Goal: Task Accomplishment & Management: Manage account settings

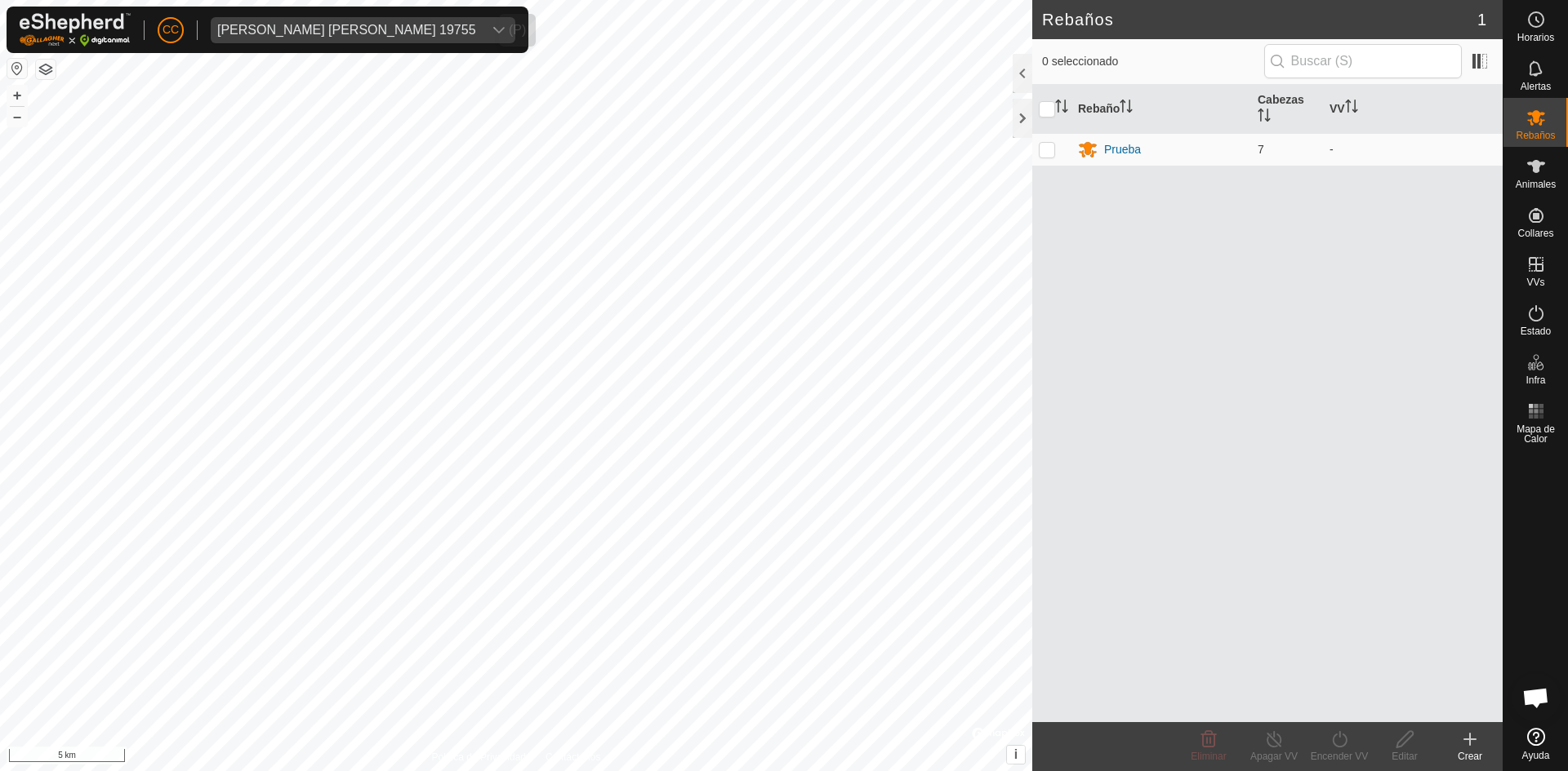
click at [323, 35] on div "[PERSON_NAME] [PERSON_NAME] 19755" at bounding box center [347, 31] width 259 height 13
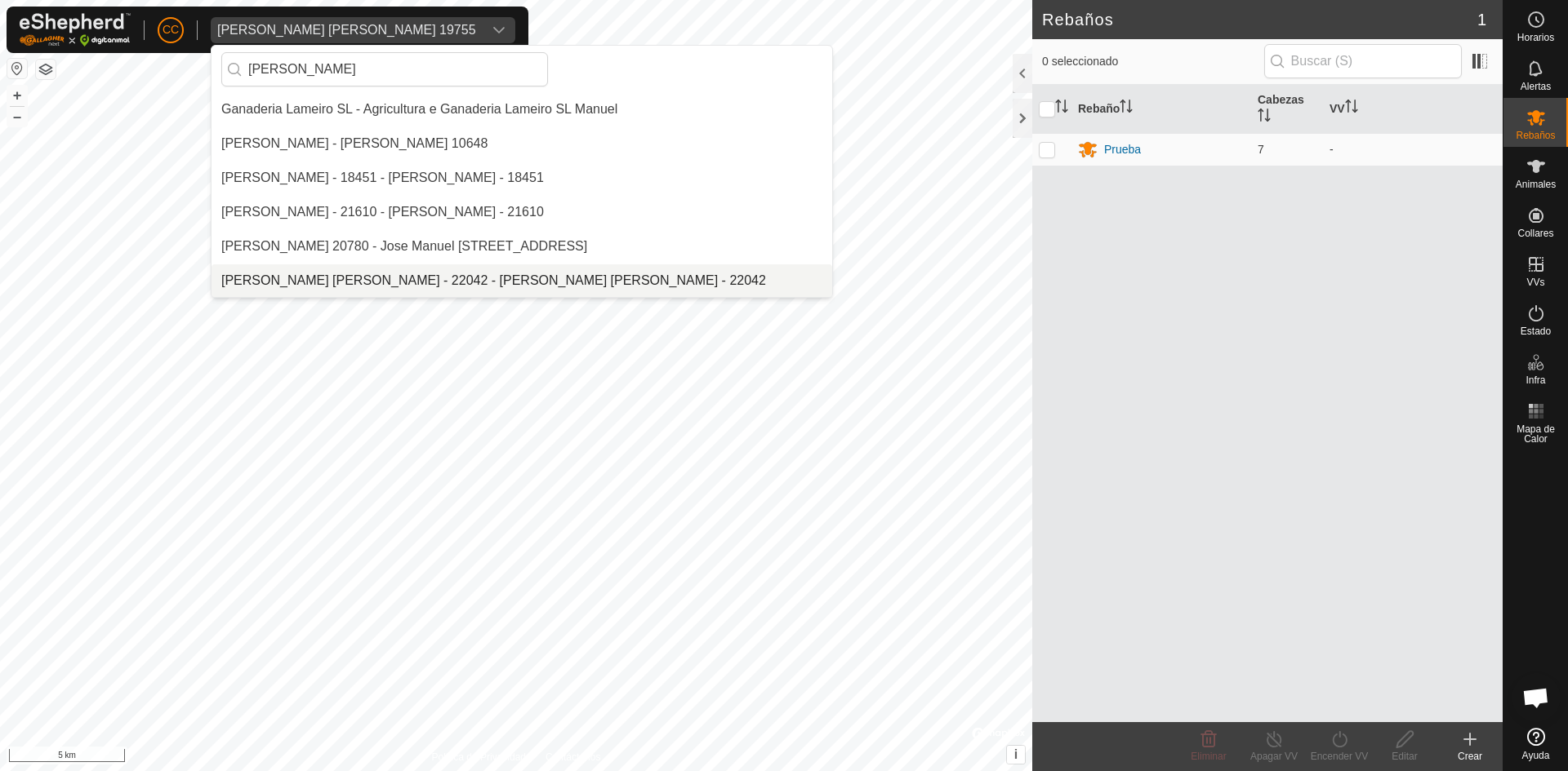
type input "[PERSON_NAME]"
click at [97, 80] on div "CC [PERSON_NAME] De La [PERSON_NAME] 19755 [PERSON_NAME] Ganaderia [PERSON_NAME…" at bounding box center [784, 385] width 1568 height 771
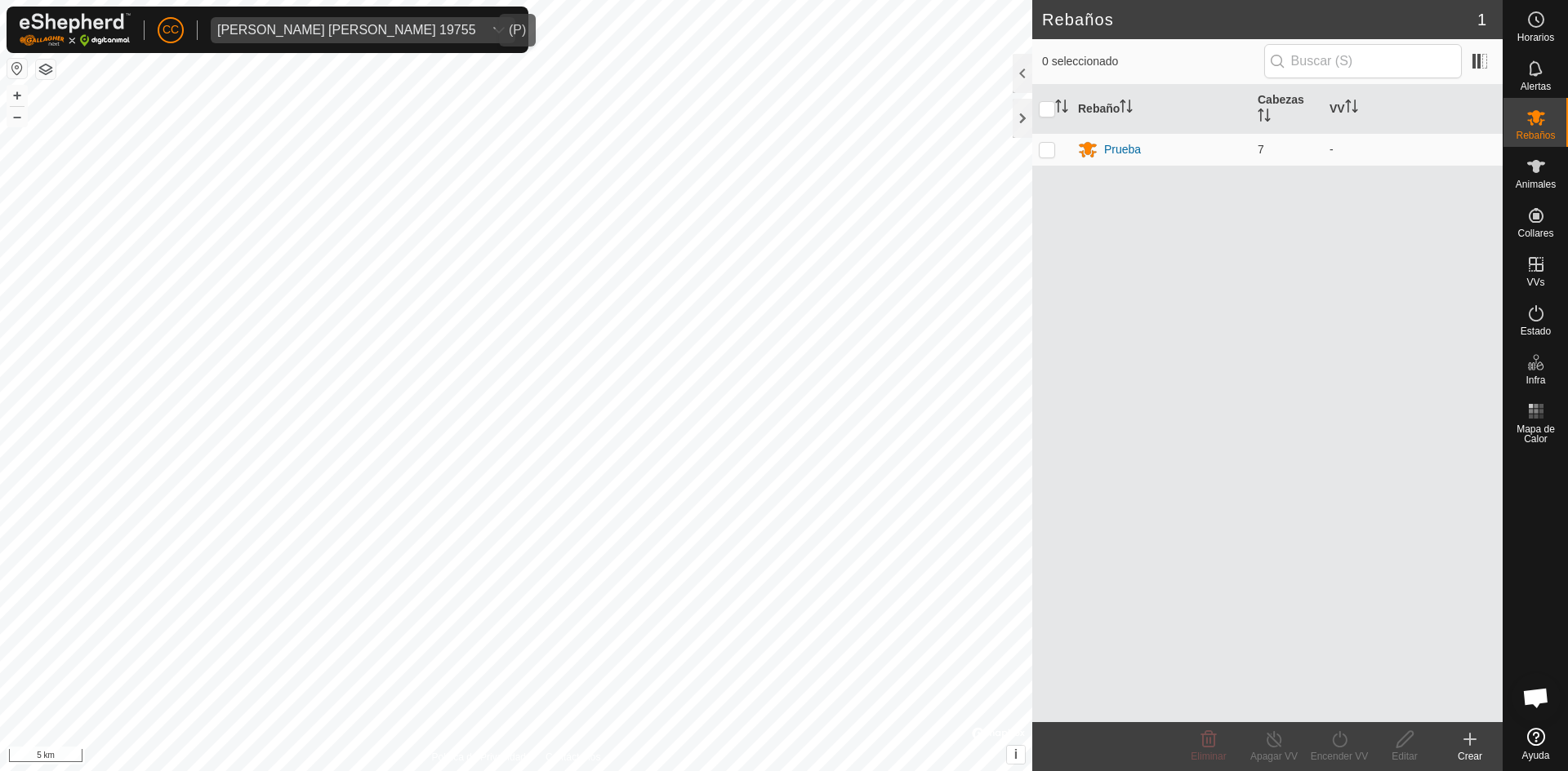
click at [327, 28] on div "[PERSON_NAME] [PERSON_NAME] 19755" at bounding box center [347, 31] width 259 height 13
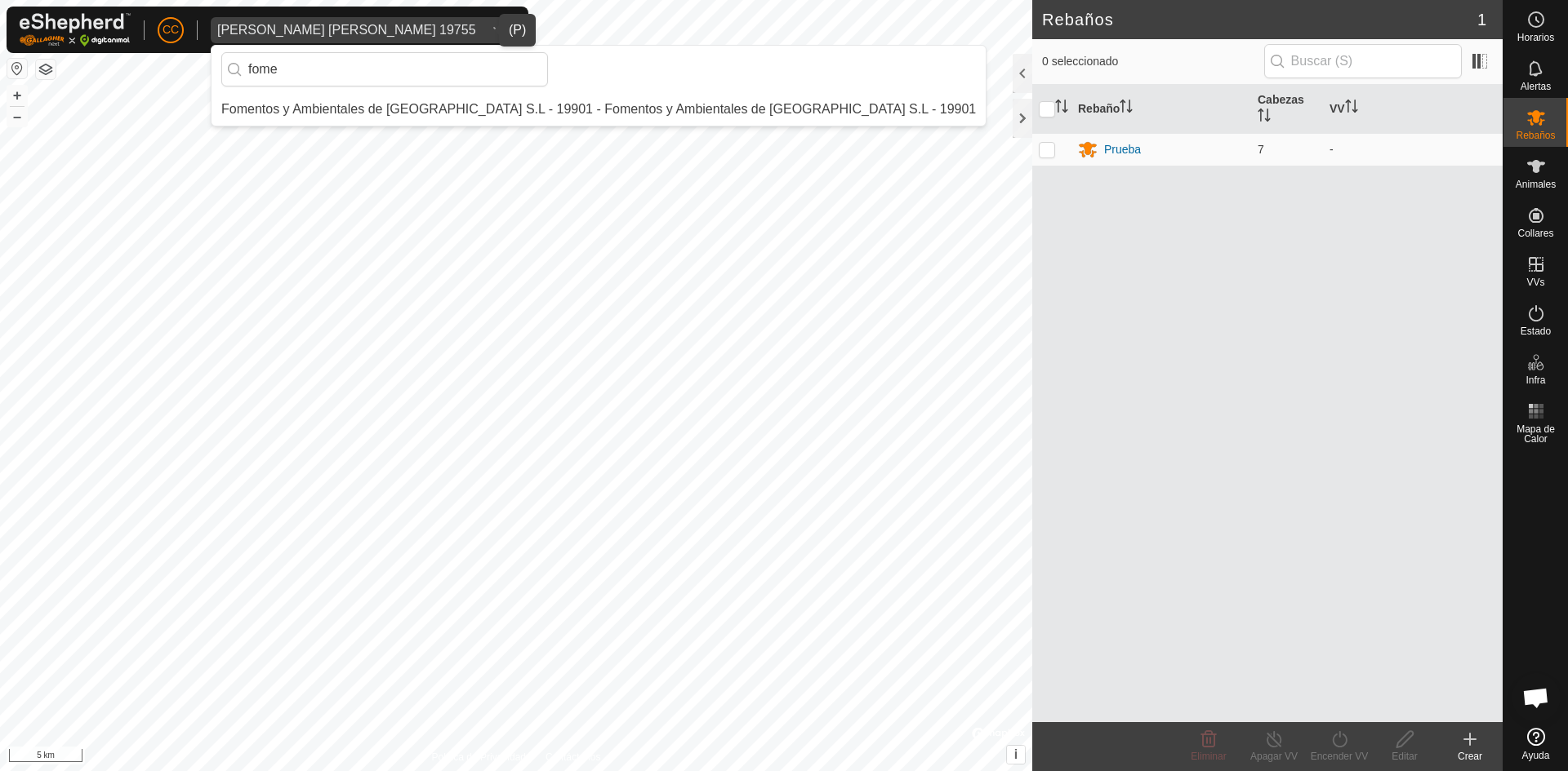
type input "fome"
click at [336, 111] on li "Fomentos y Ambientales de [GEOGRAPHIC_DATA] S.L - 19901 - Fomentos y Ambientale…" at bounding box center [599, 109] width 774 height 33
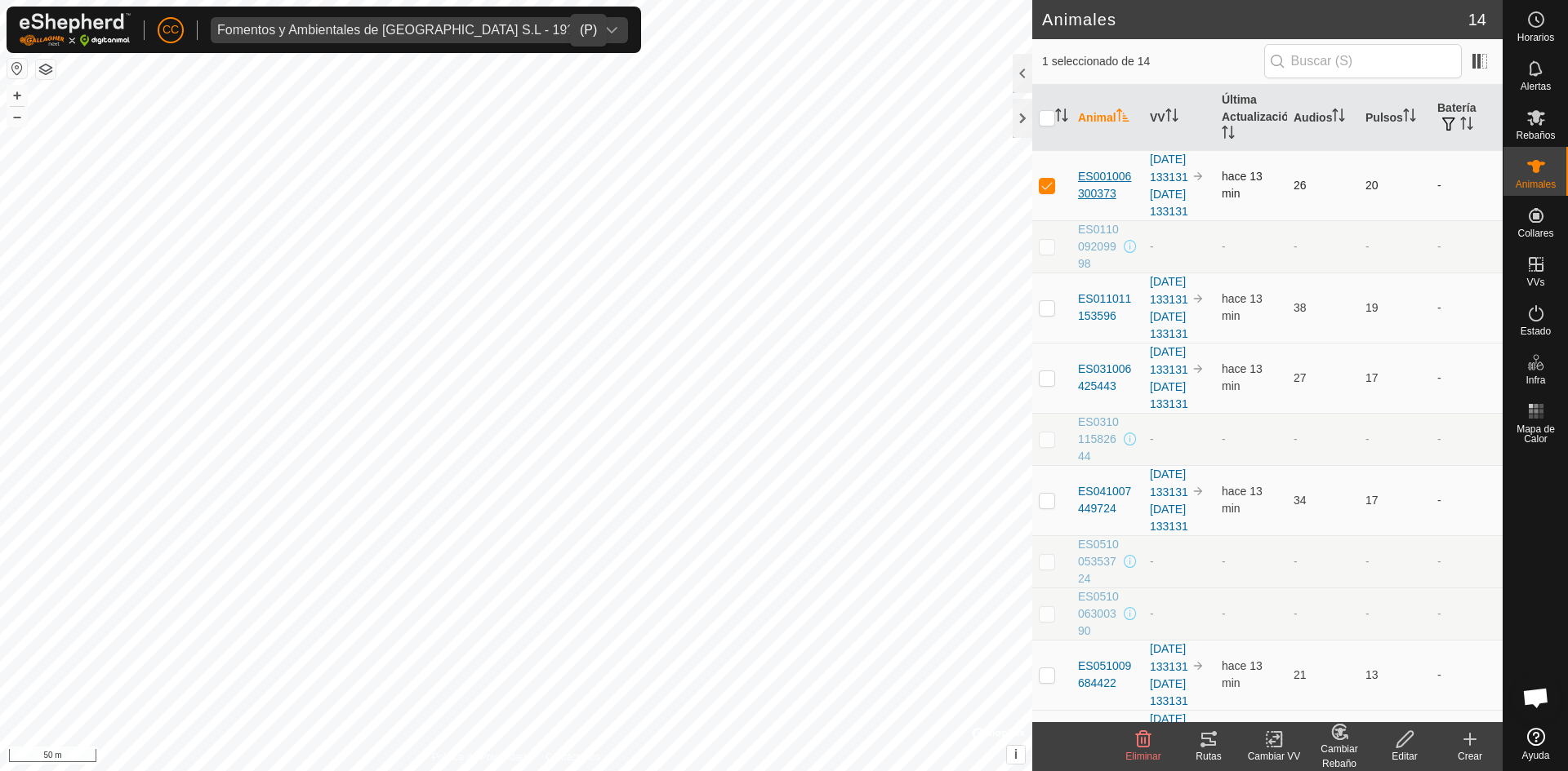
click at [1111, 190] on span "ES001006300373" at bounding box center [1106, 186] width 58 height 34
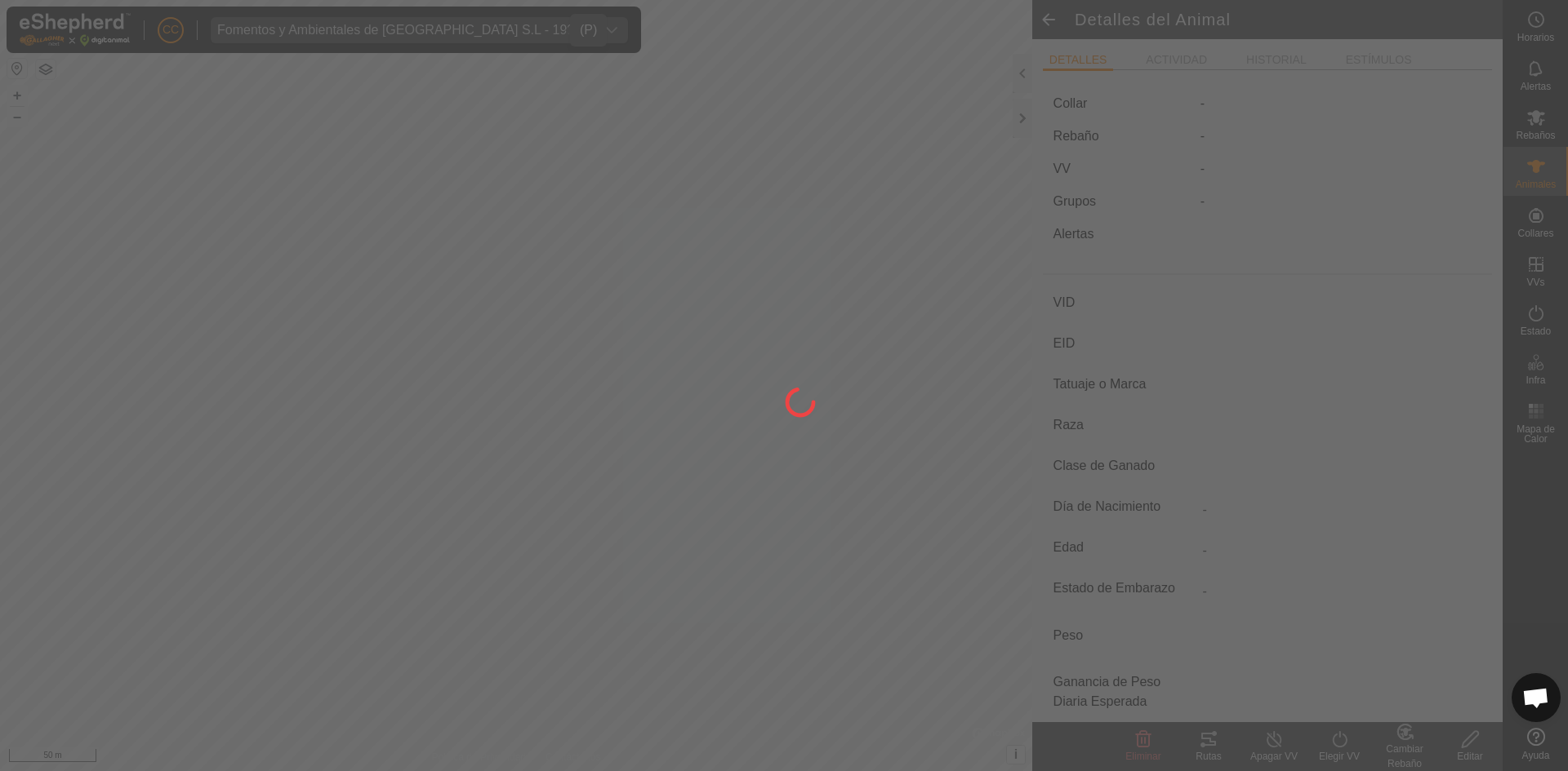
type input "ES001006300373"
type input "-"
type input "Cruzada"
type input "-"
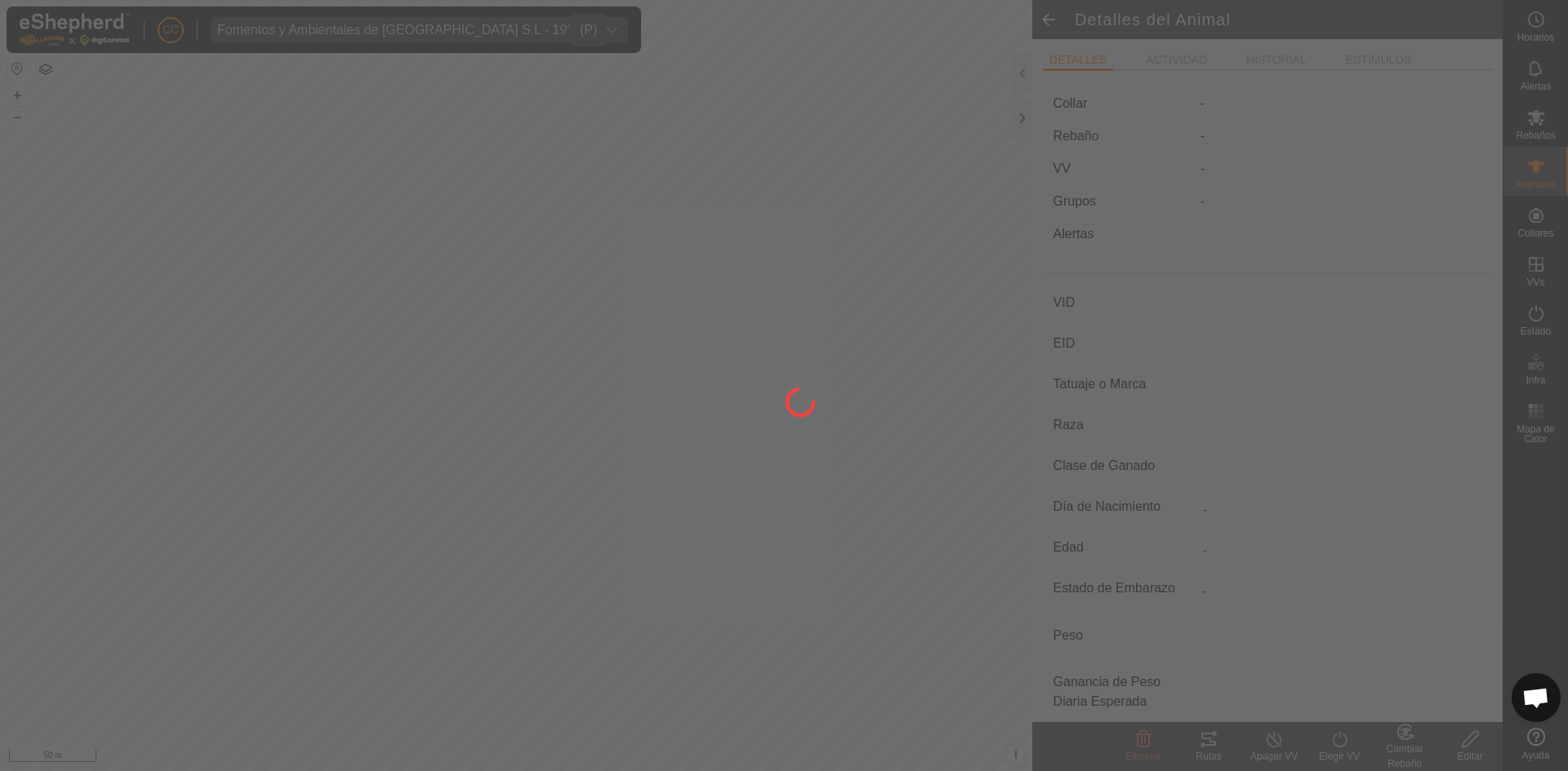
type input "02/2010"
type input "15 years 9 months"
type input "Preñada"
type input "500 kg"
type input "-"
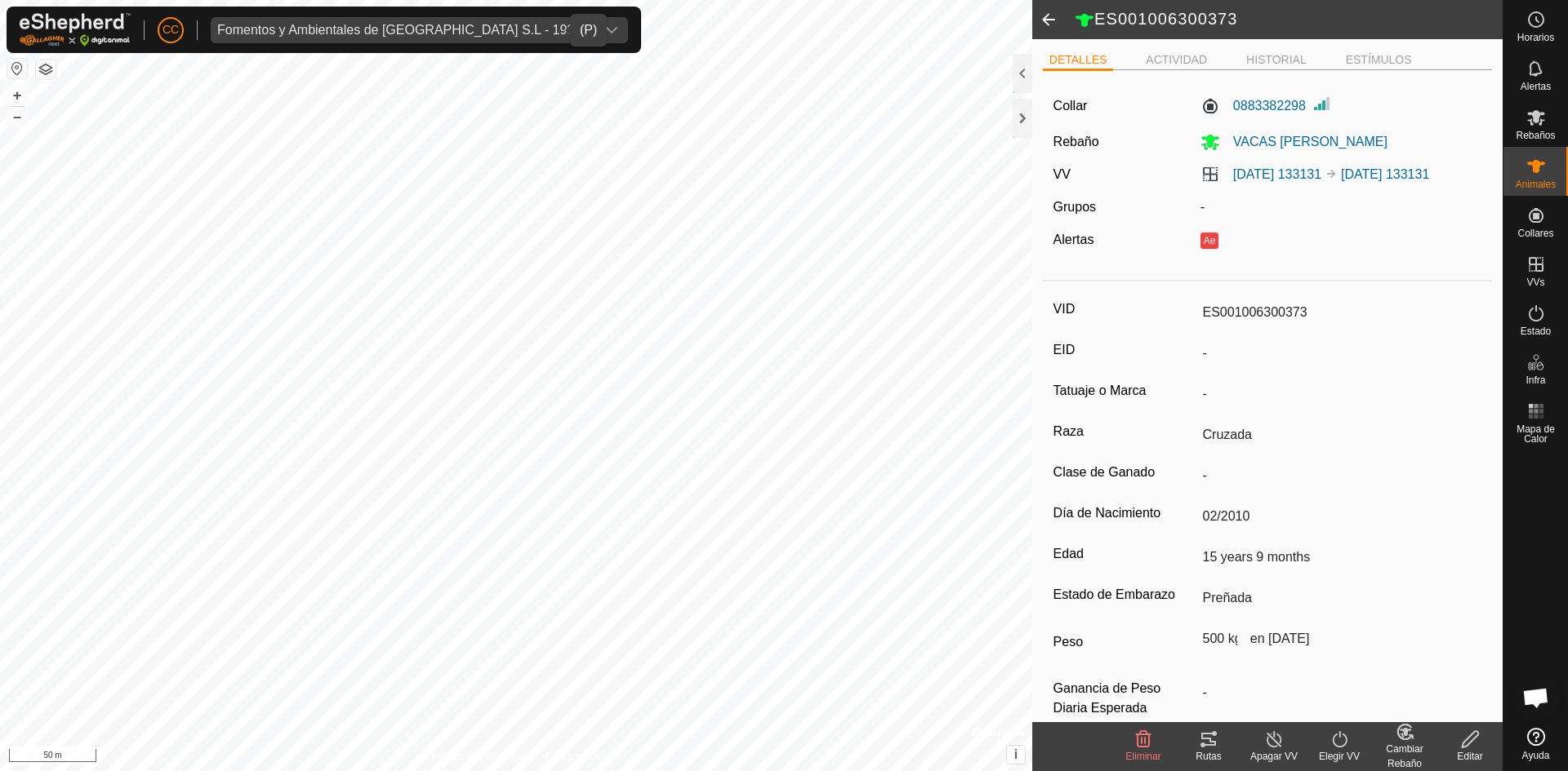
click at [1212, 737] on icon at bounding box center [1208, 739] width 19 height 19
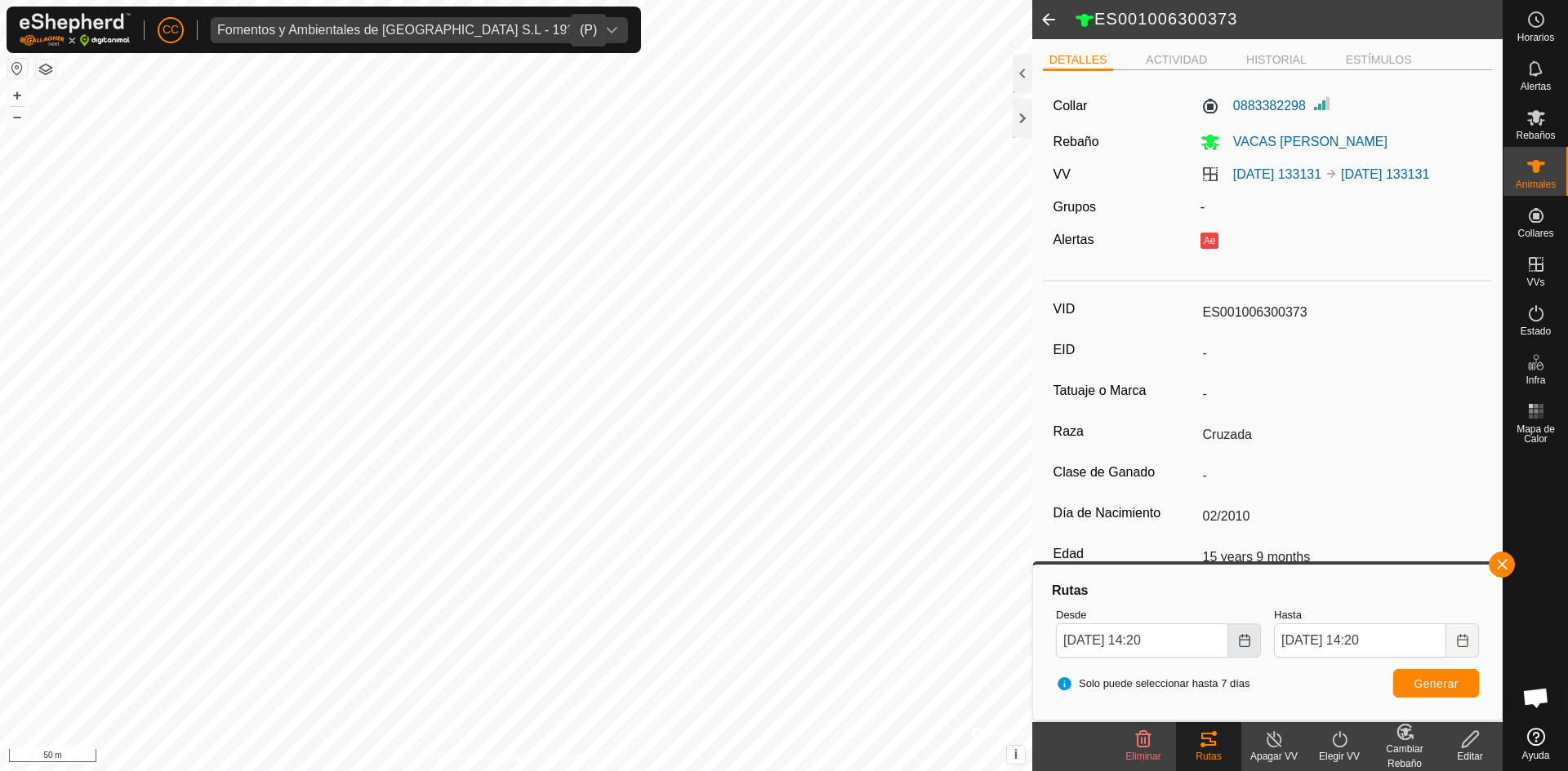
click at [1249, 646] on icon "Choose Date" at bounding box center [1244, 641] width 13 height 13
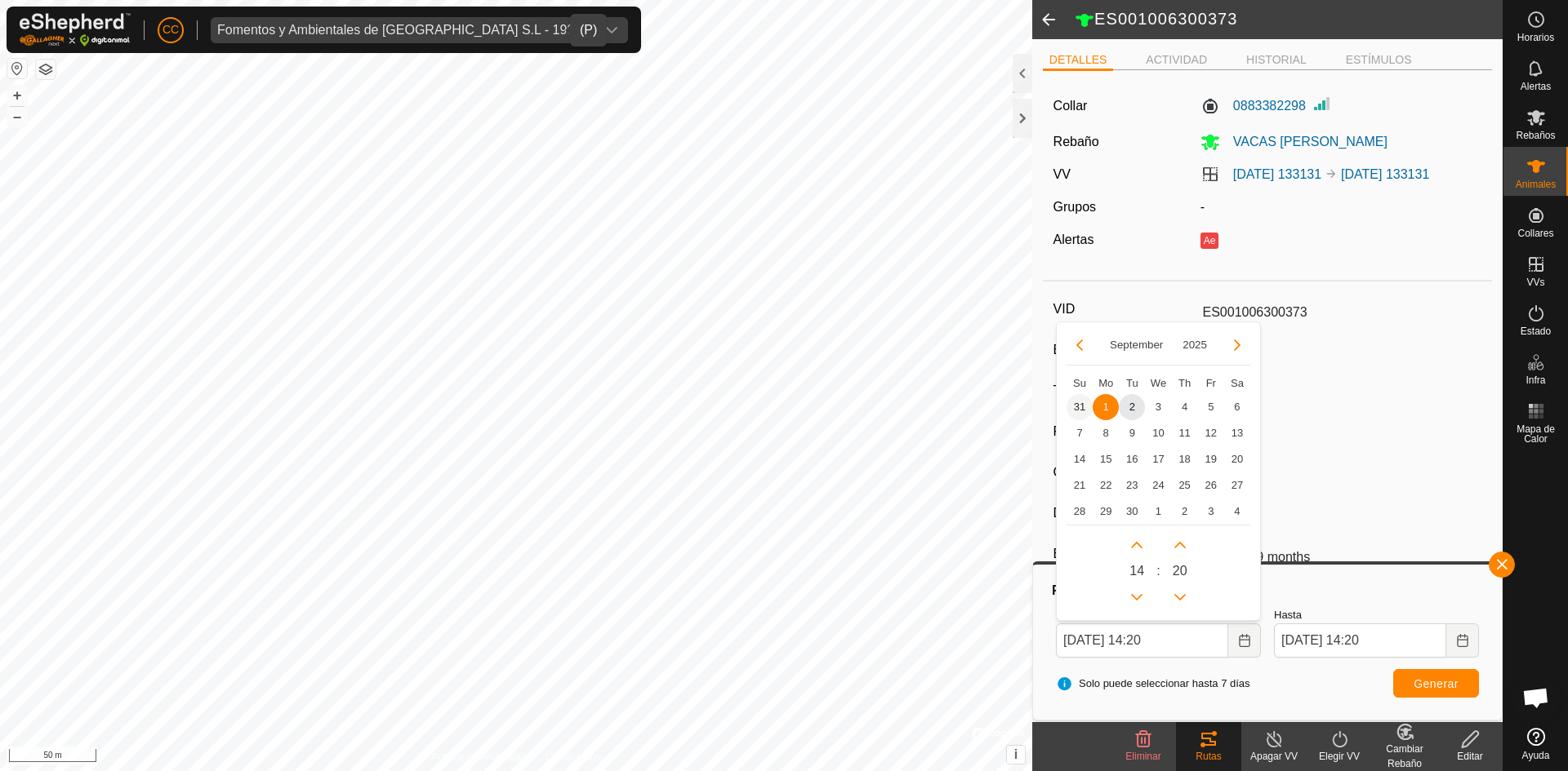
click at [1081, 406] on span "31" at bounding box center [1079, 407] width 26 height 26
type input "[DATE] 14:20"
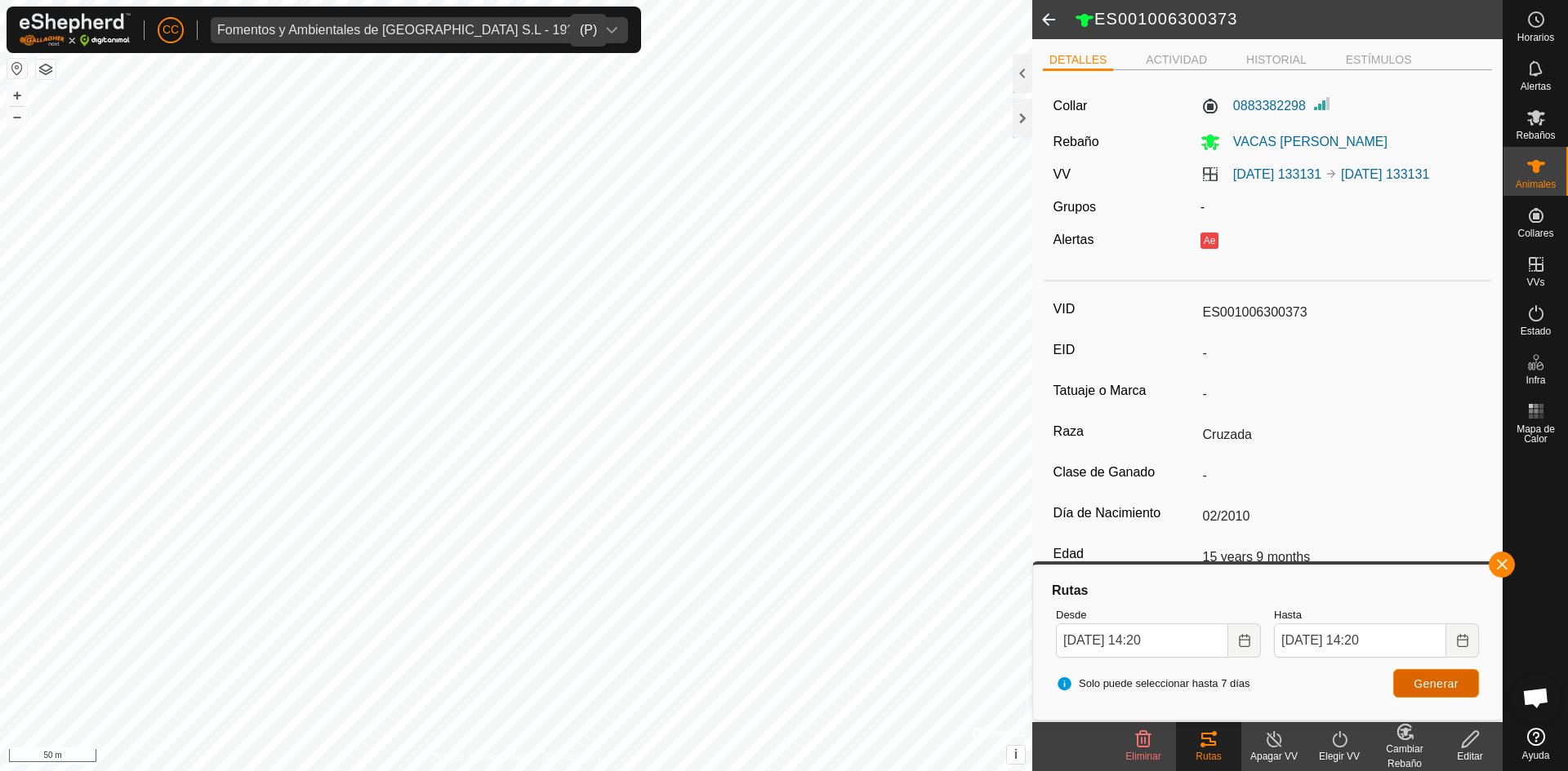
click at [1426, 683] on span "Generar" at bounding box center [1435, 684] width 45 height 13
click at [1185, 61] on li "ACTIVIDAD" at bounding box center [1176, 61] width 75 height 19
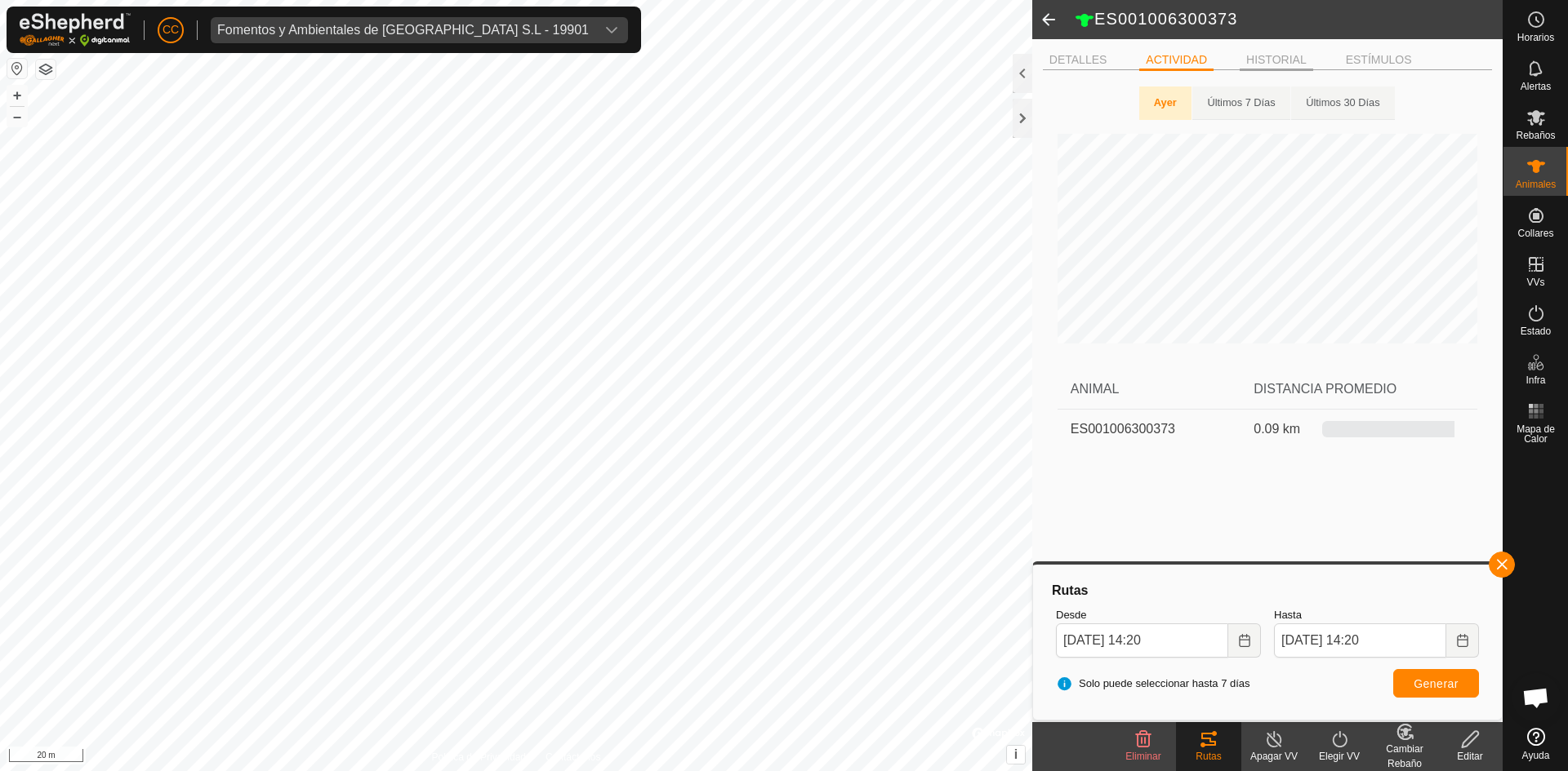
click at [1282, 54] on li "HISTORIAL" at bounding box center [1276, 61] width 74 height 19
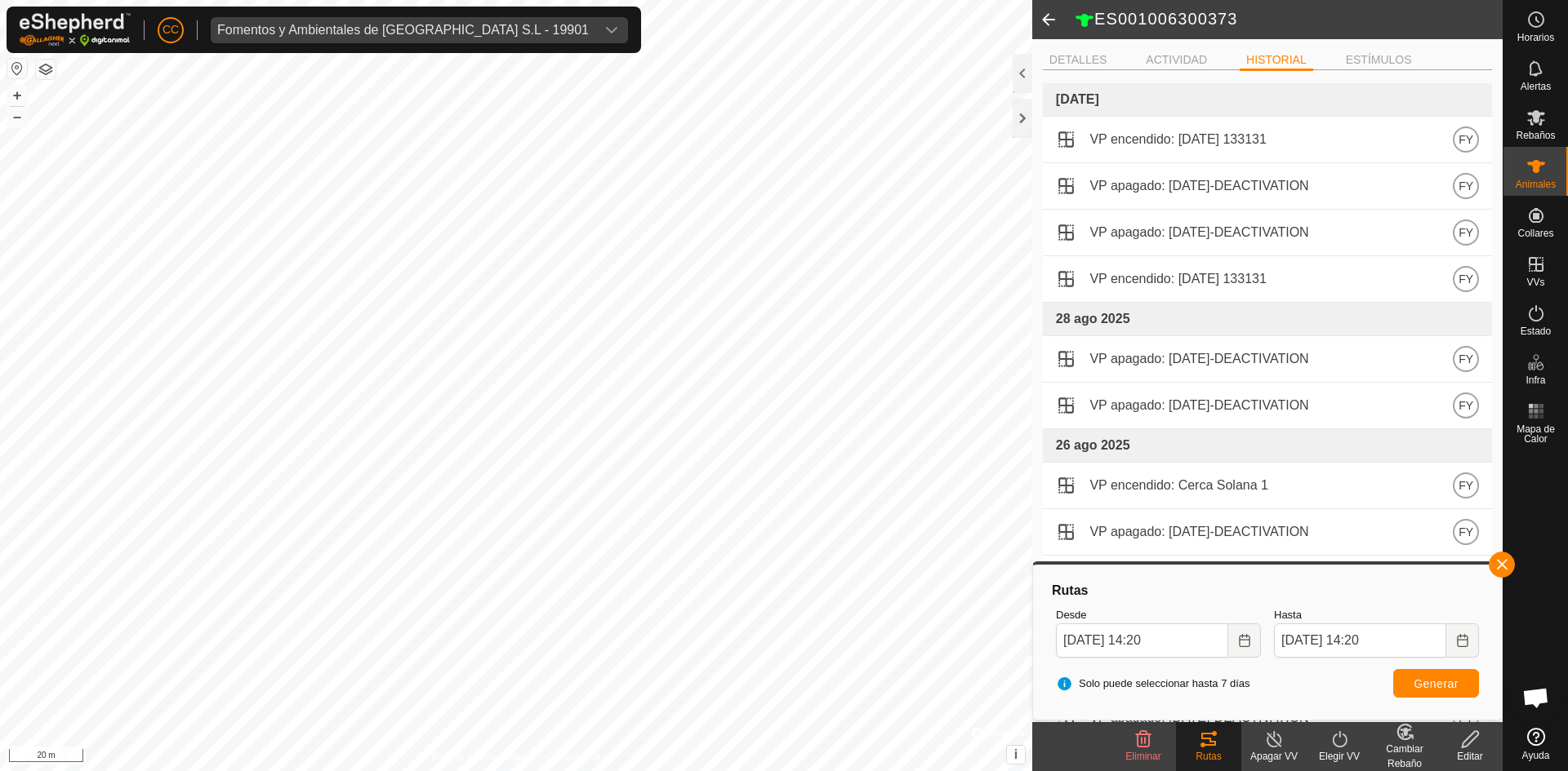
click at [1361, 47] on div "DETALLES ACTIVIDAD HISTORIAL ESTÍMULOS [DATE] VP encendido: [DATE] 133131 FY VP…" at bounding box center [1266, 380] width 470 height 683
click at [1364, 49] on div "DETALLES ACTIVIDAD HISTORIAL ESTÍMULOS [DATE] VP encendido: [DATE] 133131 FY VP…" at bounding box center [1266, 380] width 470 height 683
click at [1373, 58] on li "ESTÍMULOS" at bounding box center [1378, 61] width 80 height 19
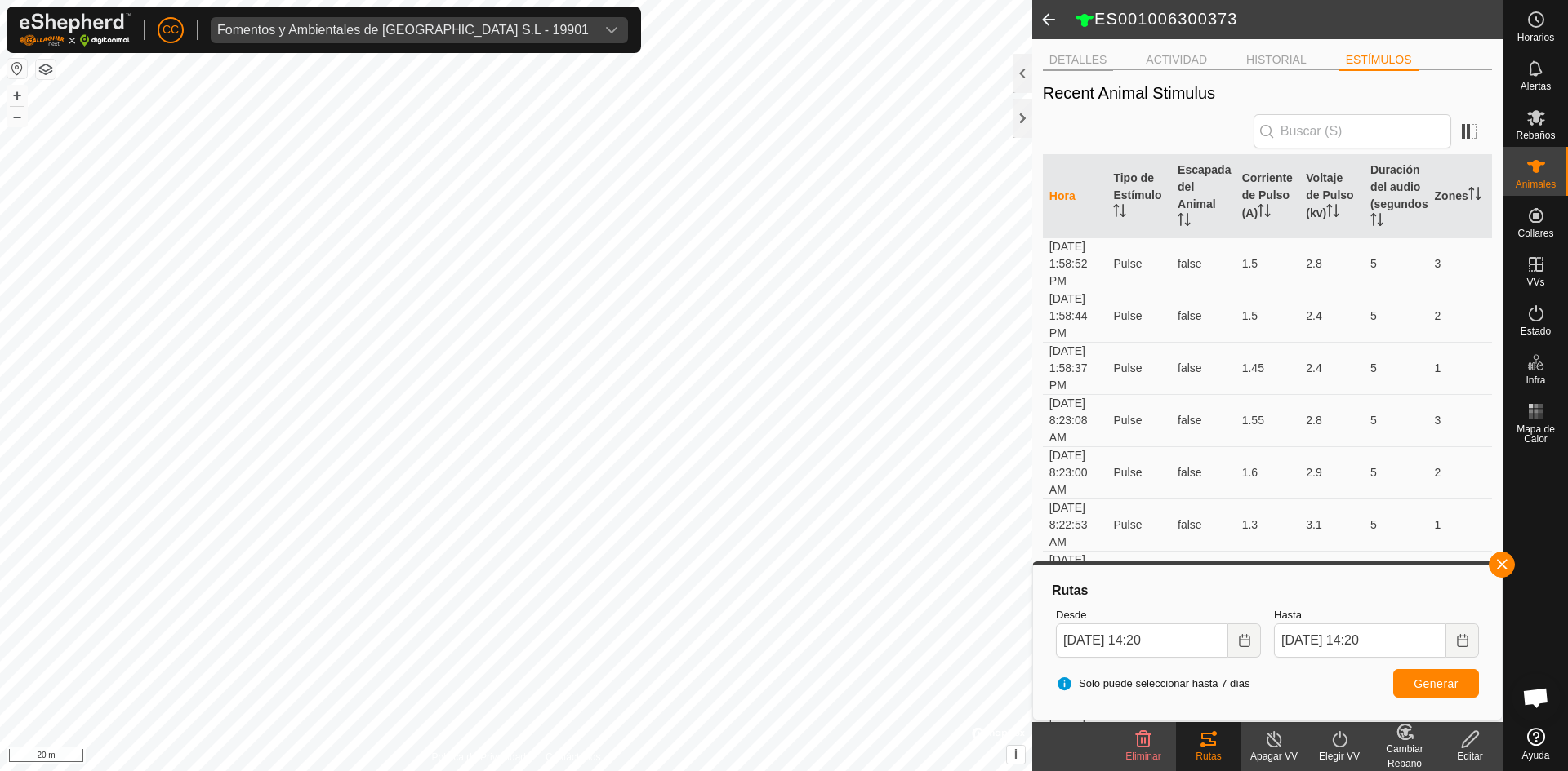
click at [1084, 56] on li "DETALLES" at bounding box center [1078, 61] width 71 height 19
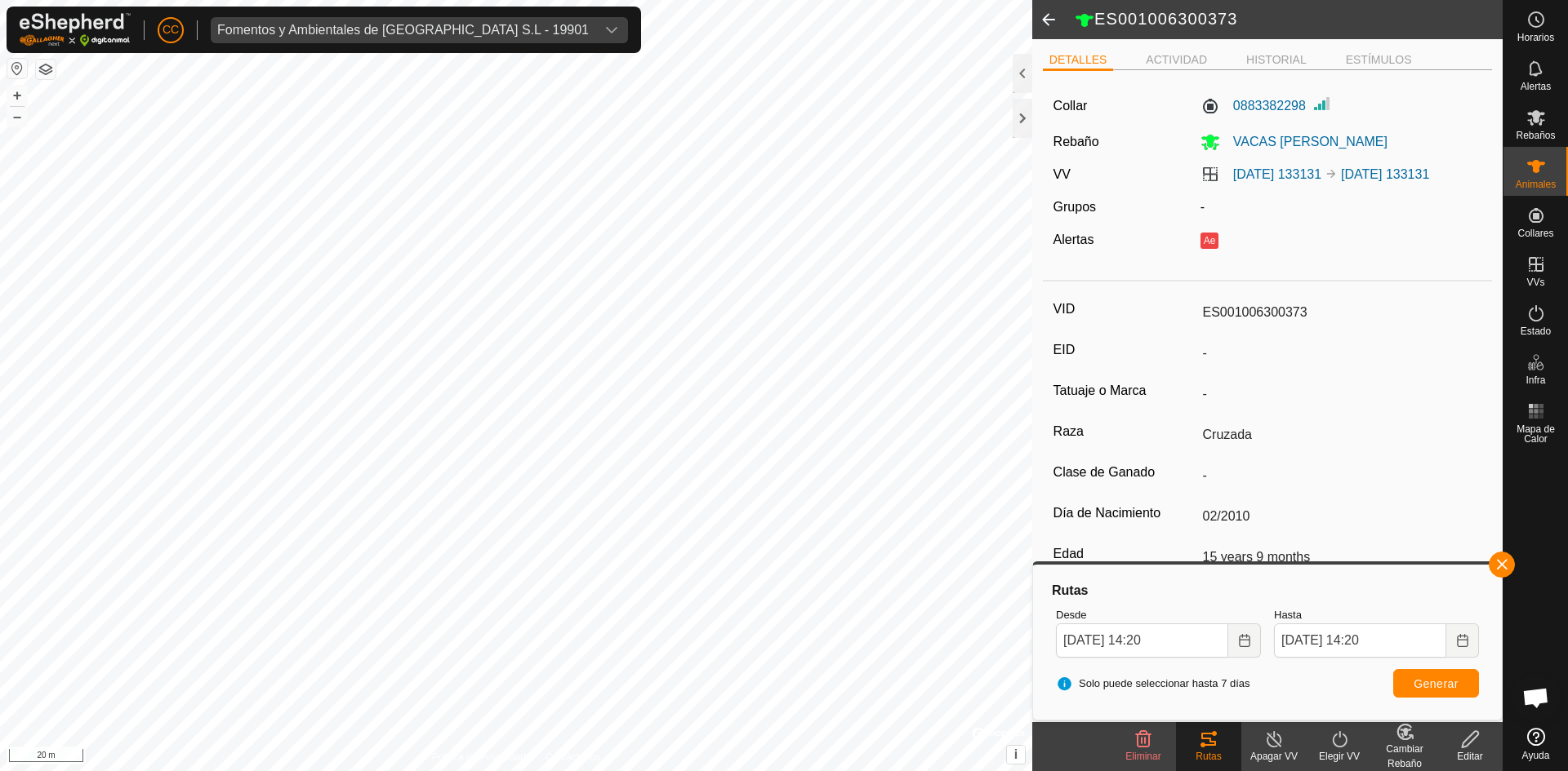
click at [1054, 21] on span at bounding box center [1048, 19] width 33 height 39
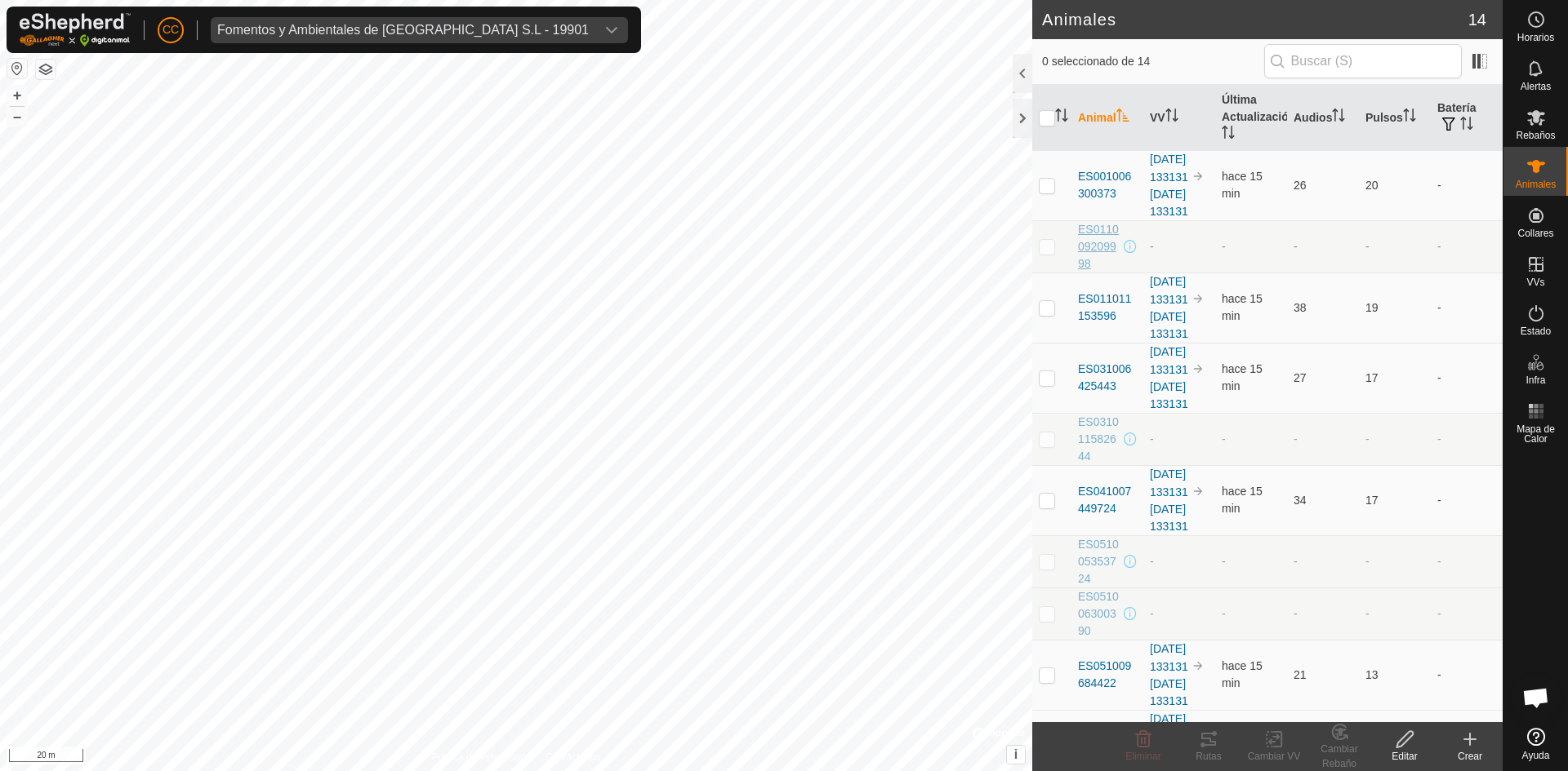
click at [1102, 249] on span "ES011009209998" at bounding box center [1099, 247] width 42 height 52
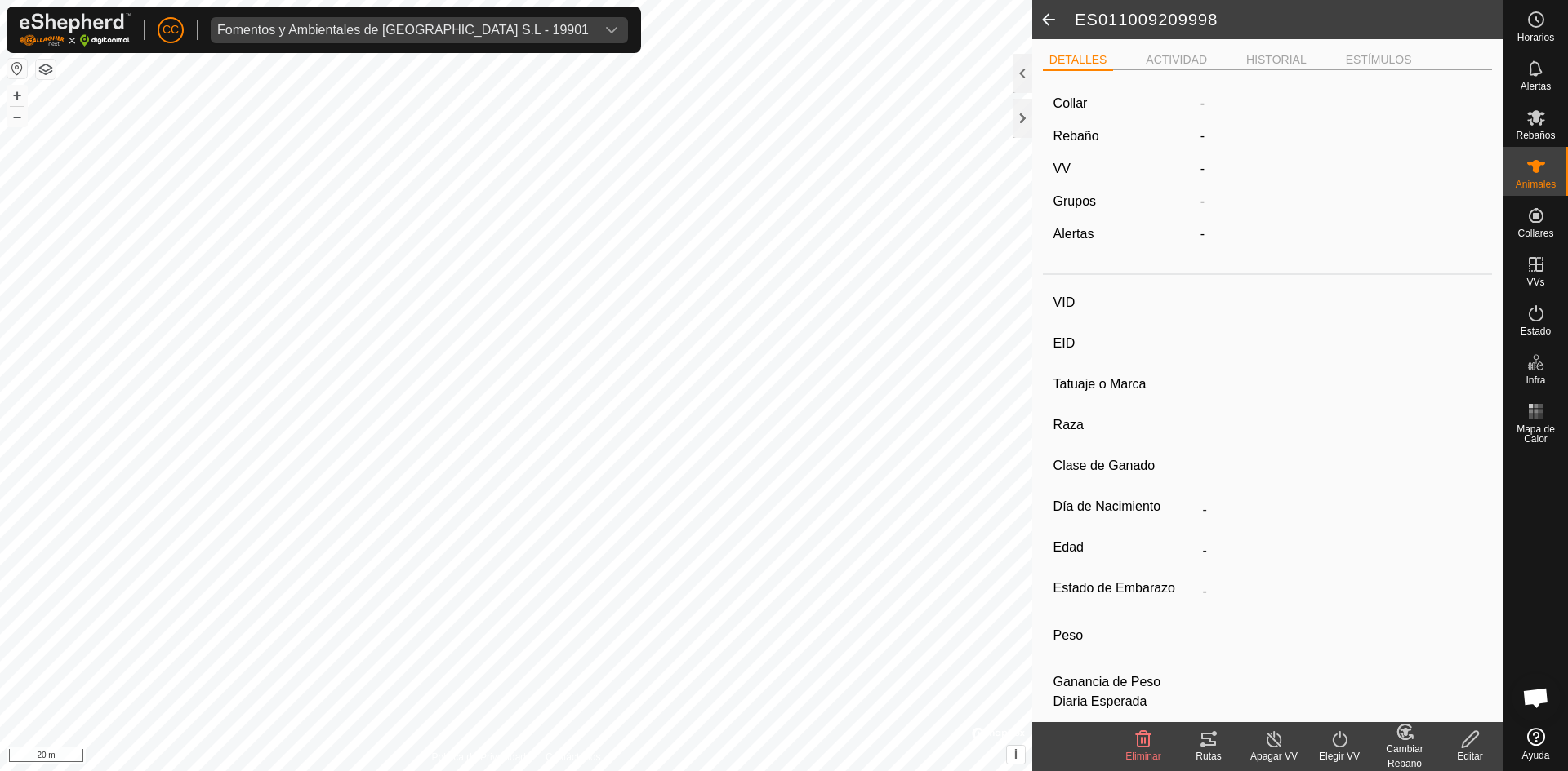
type input "ES011009209998"
type input "-"
type input "NOVNOPAR"
type input "Cruzada"
type input "-"
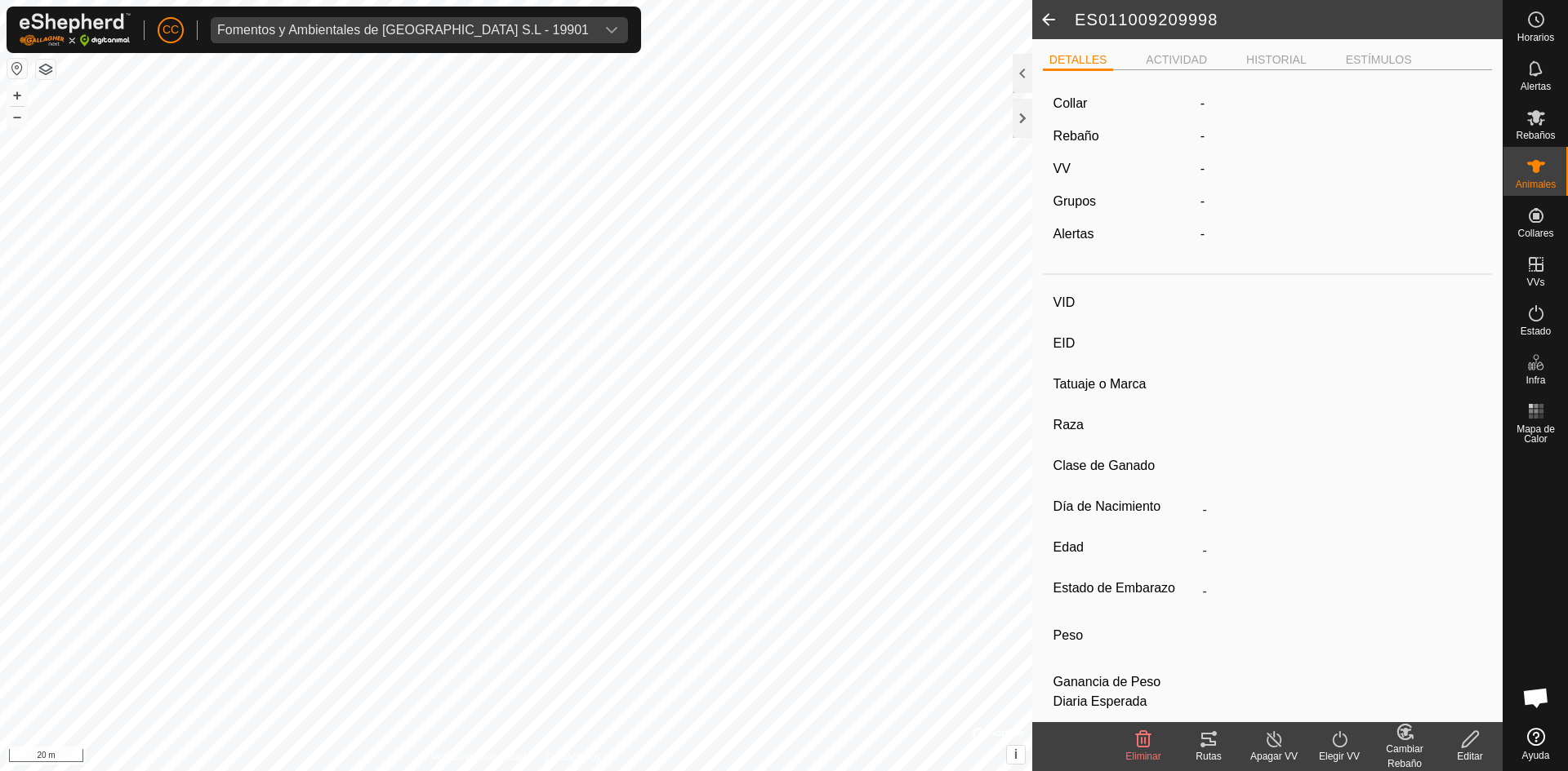
type input "01/2020"
type input "5 years 9 months"
type input "Vacía"
type input "0 kg"
type input "-"
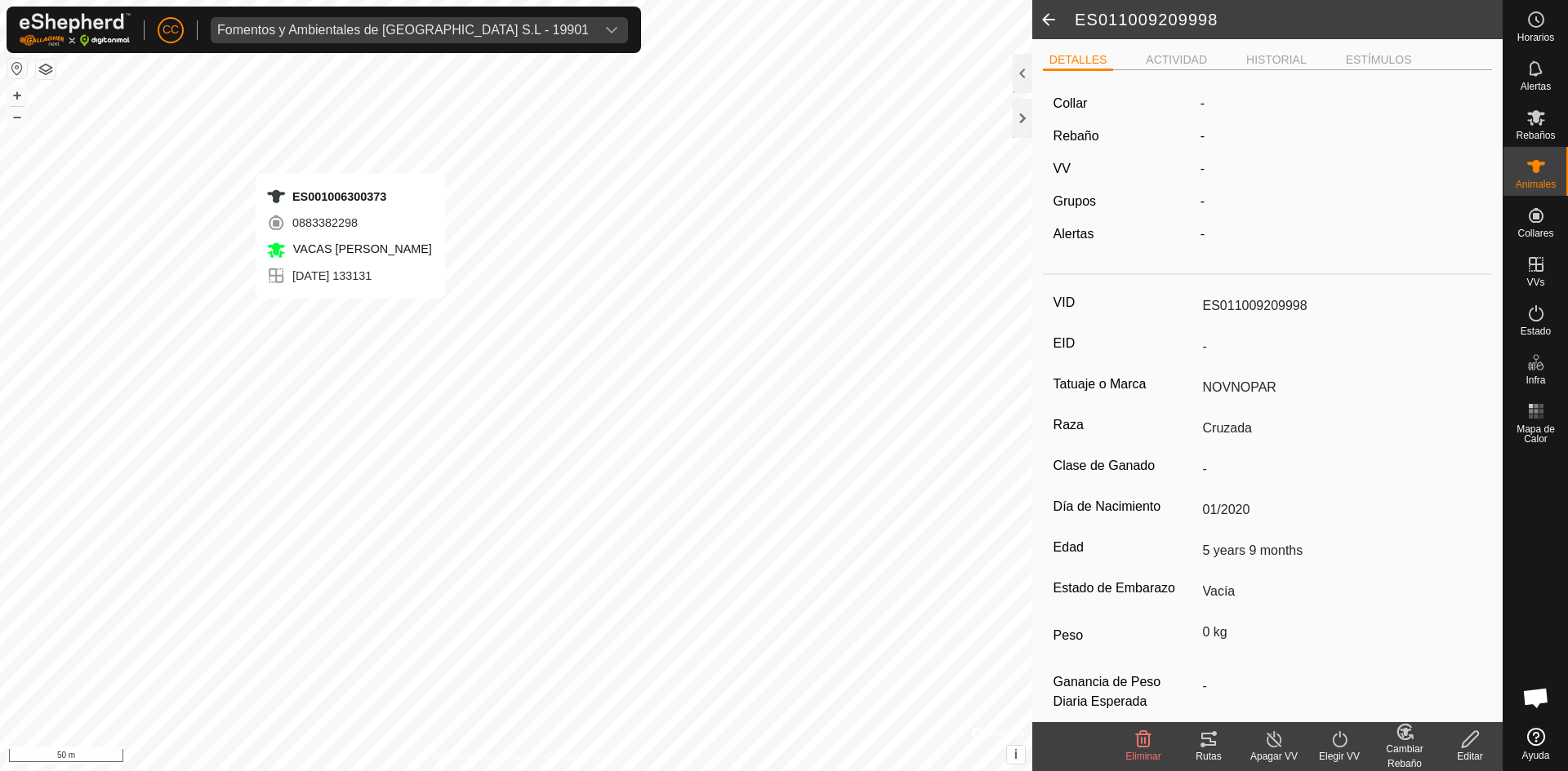
type input "-"
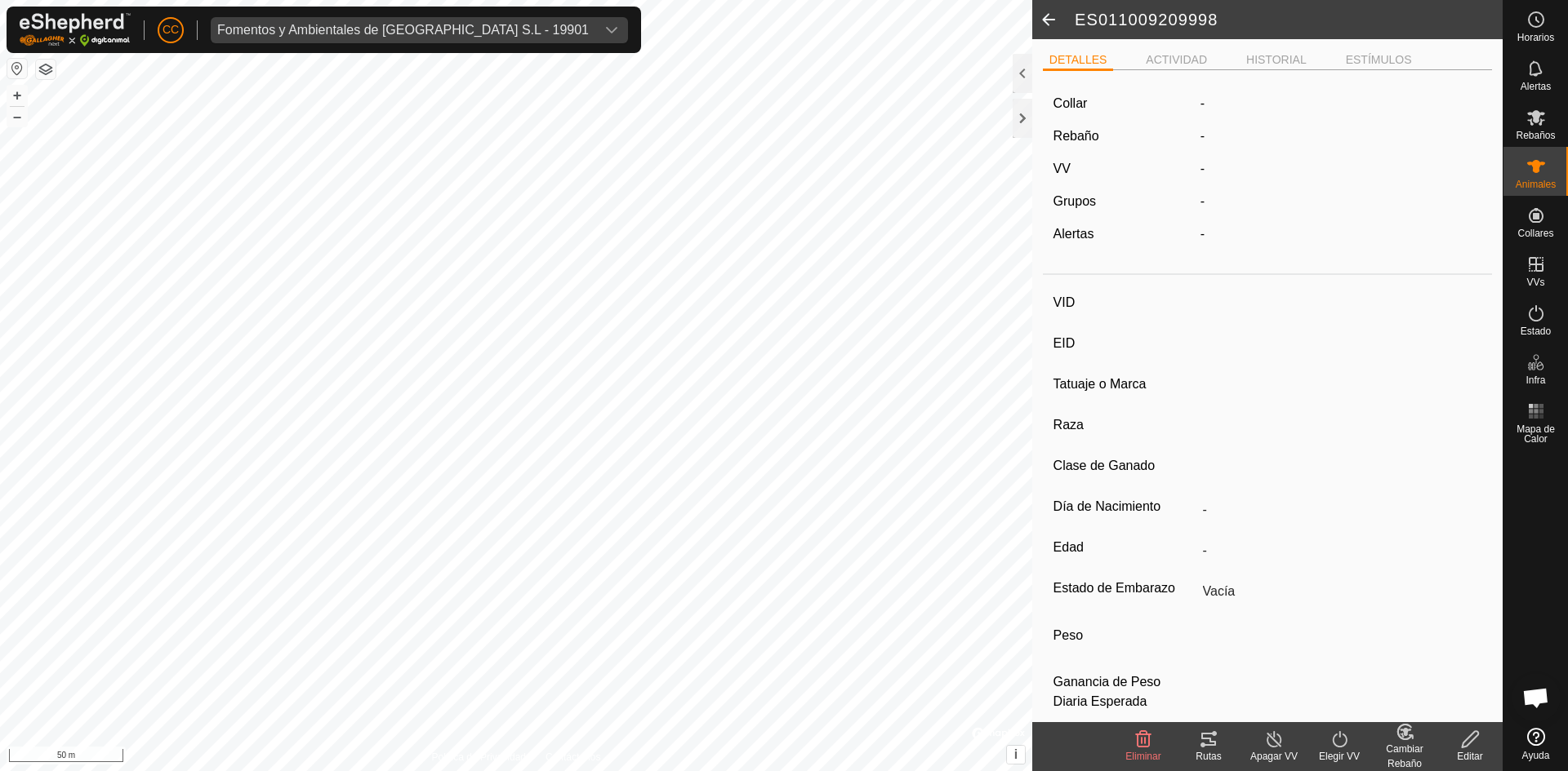
type input "ES001006300373"
type input "-"
type input "Cruzada"
type input "-"
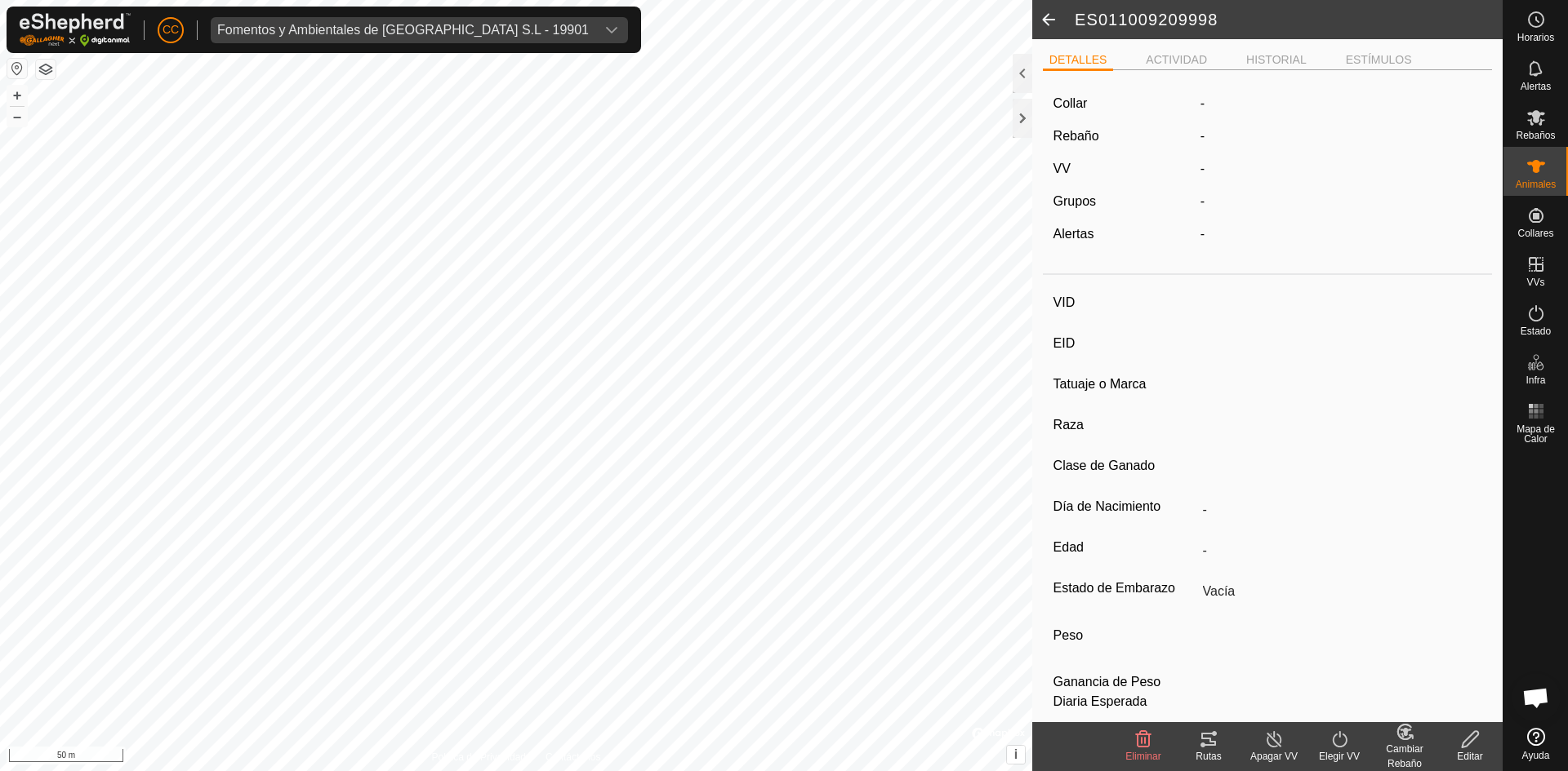
type input "02/2010"
type input "15 years 9 months"
type input "Preñada"
type input "500 kg"
type input "-"
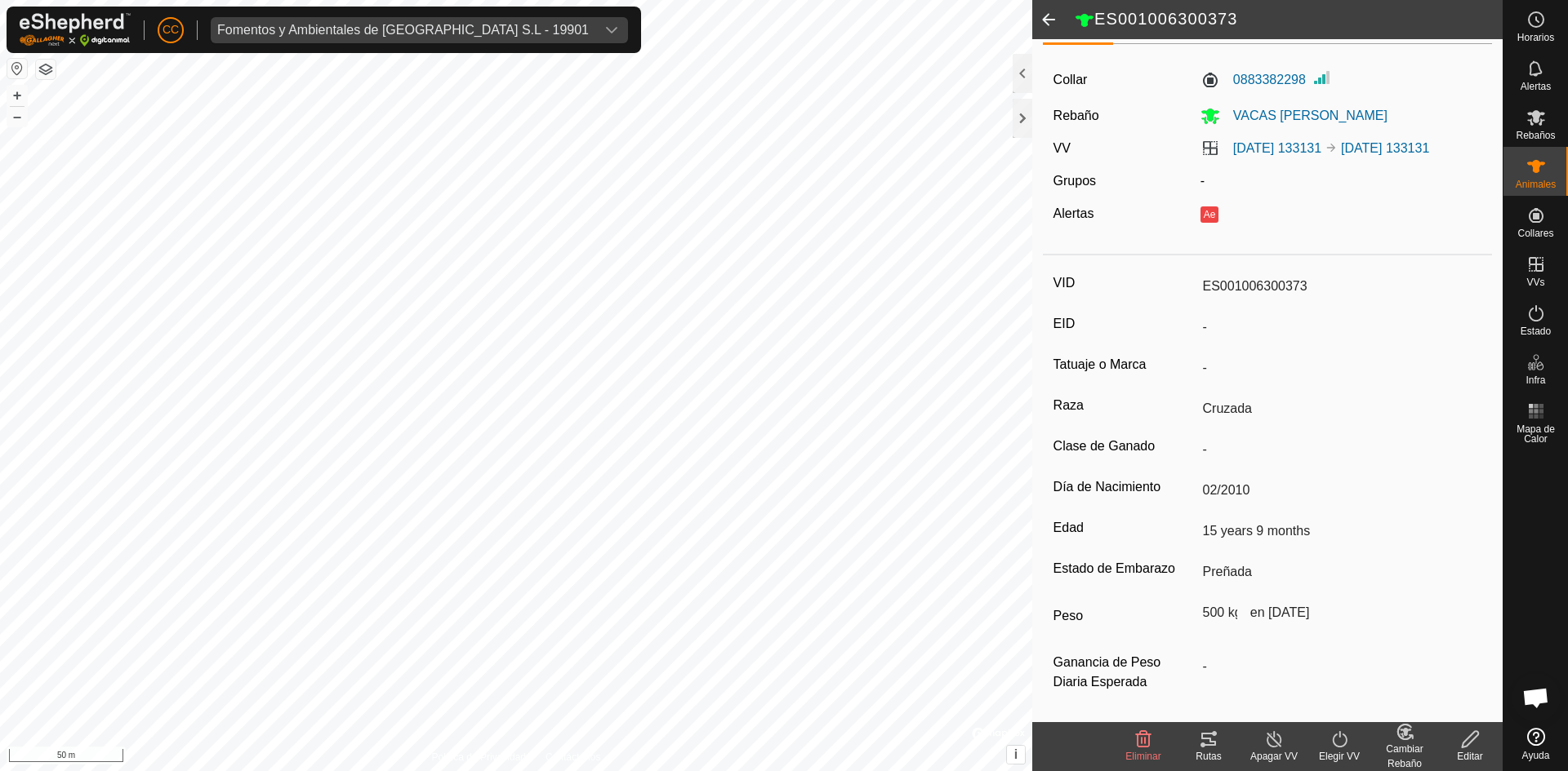
scroll to position [46, 0]
